Goal: Find specific page/section: Find specific page/section

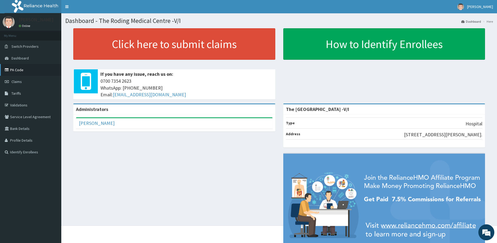
click at [19, 73] on link "PA Code" at bounding box center [30, 70] width 61 height 12
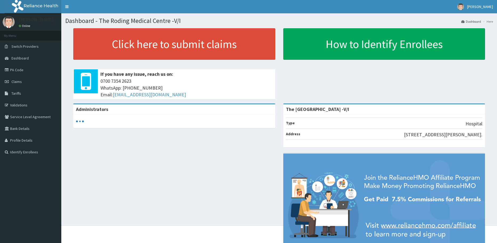
click at [13, 71] on link "PA Code" at bounding box center [30, 70] width 61 height 12
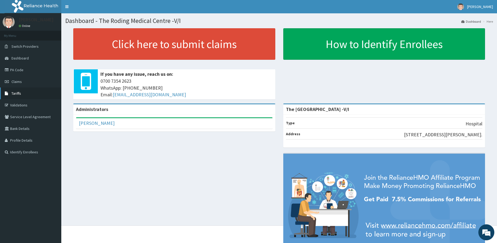
click at [14, 95] on span "Tariffs" at bounding box center [16, 93] width 10 height 5
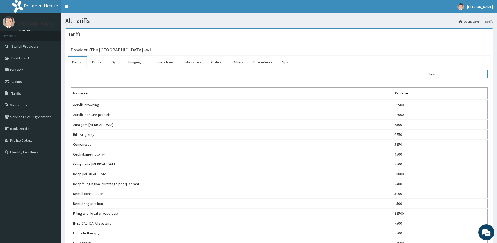
click at [454, 75] on input "Search:" at bounding box center [465, 74] width 46 height 8
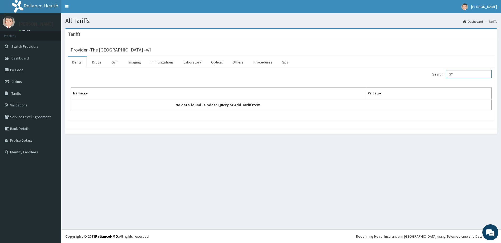
type input "G"
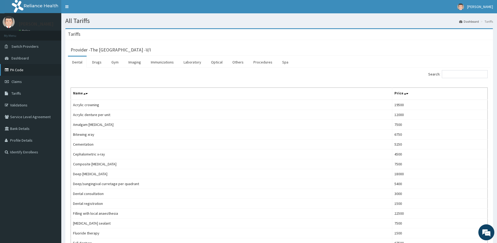
click at [14, 70] on link "PA Code" at bounding box center [30, 70] width 61 height 12
click at [21, 104] on link "Validations" at bounding box center [30, 105] width 61 height 12
click at [33, 150] on link "Identify Enrollees" at bounding box center [30, 152] width 61 height 12
